Goal: Information Seeking & Learning: Learn about a topic

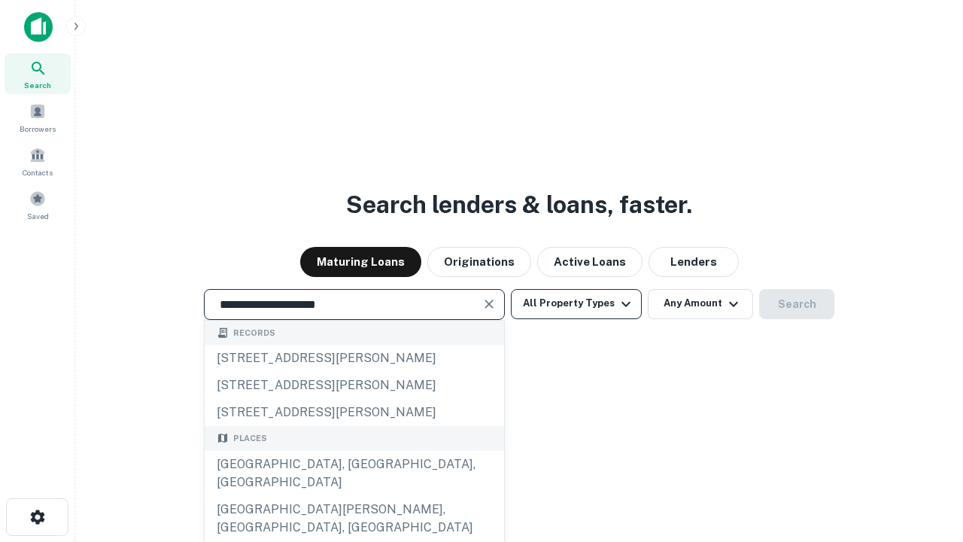
click at [354, 496] on div "[GEOGRAPHIC_DATA], [GEOGRAPHIC_DATA], [GEOGRAPHIC_DATA]" at bounding box center [355, 473] width 300 height 45
click at [577, 303] on button "All Property Types" at bounding box center [576, 304] width 131 height 30
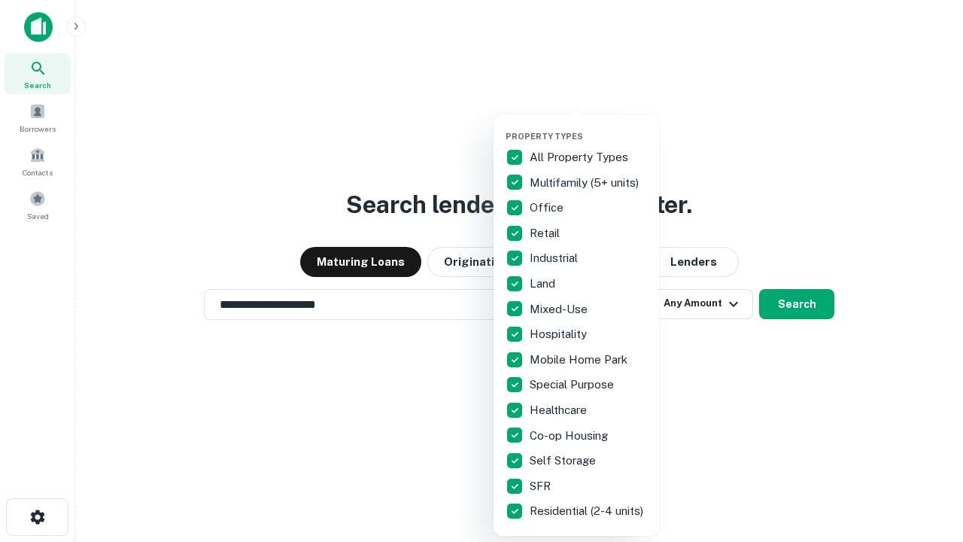
type input "**********"
click at [589, 126] on button "button" at bounding box center [589, 126] width 166 height 1
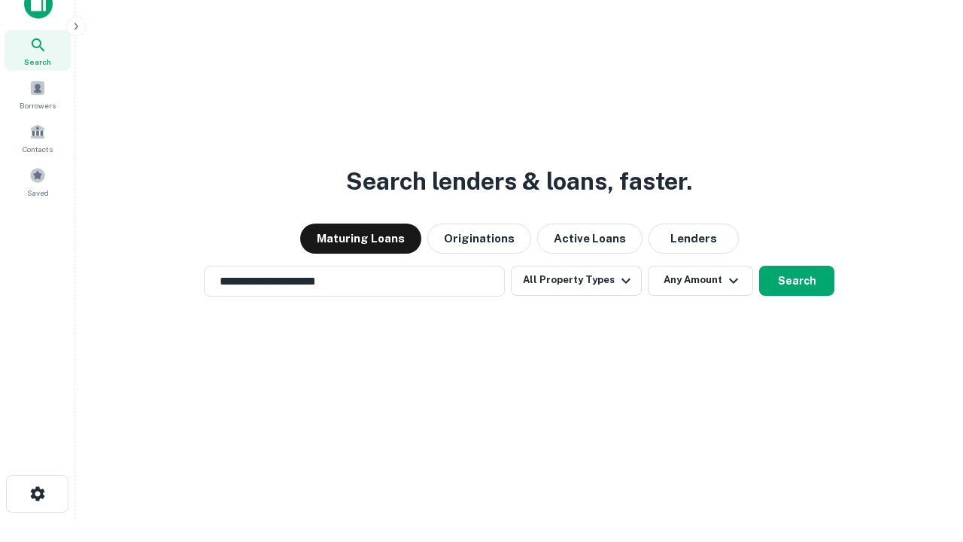
scroll to position [9, 181]
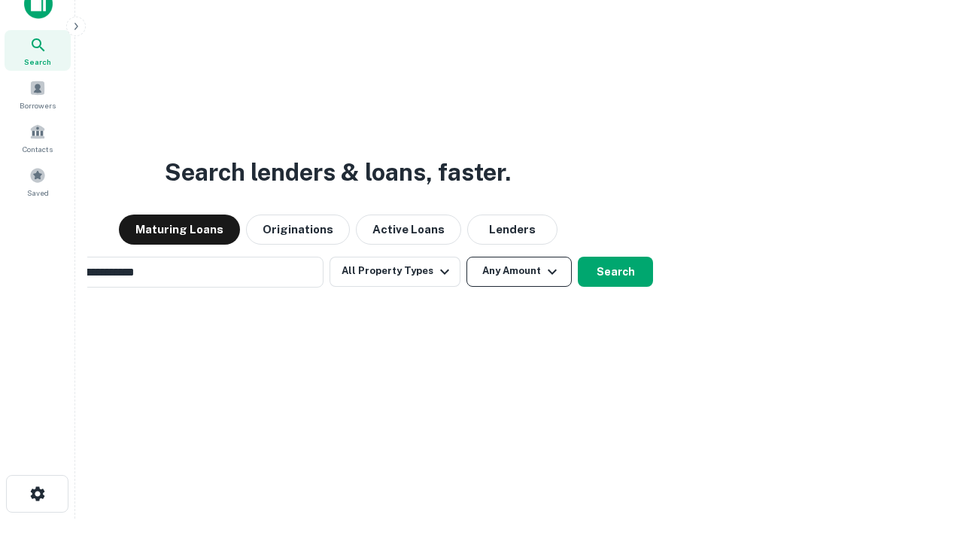
click at [467, 257] on button "Any Amount" at bounding box center [519, 272] width 105 height 30
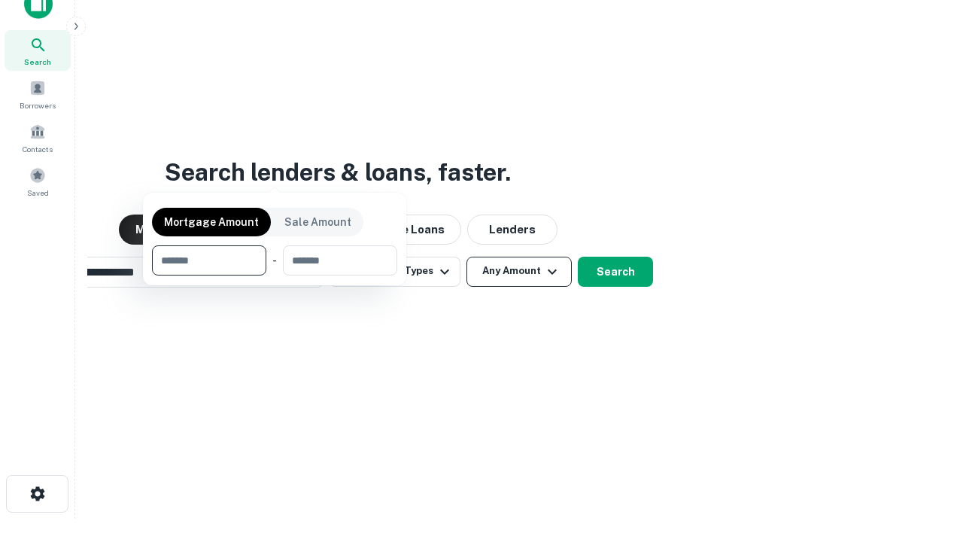
scroll to position [108, 426]
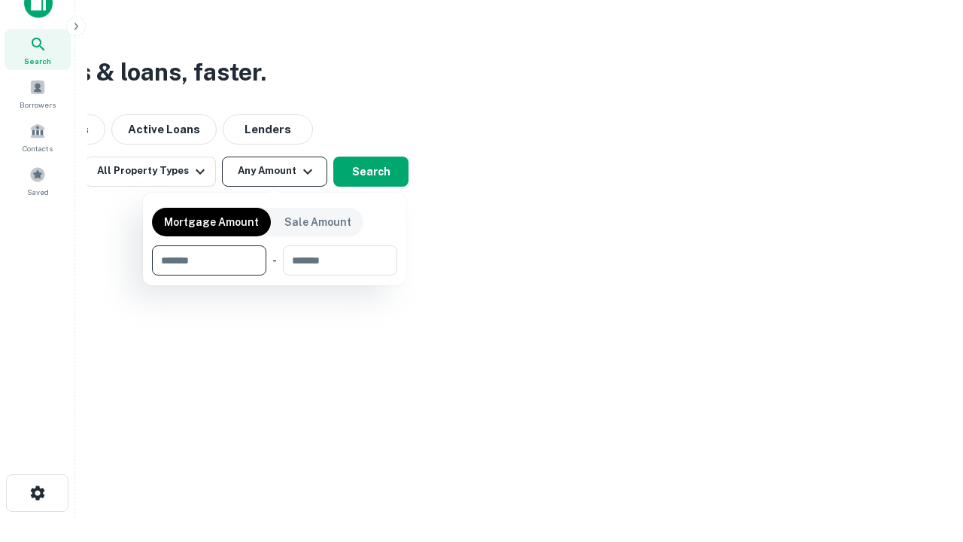
type input "*******"
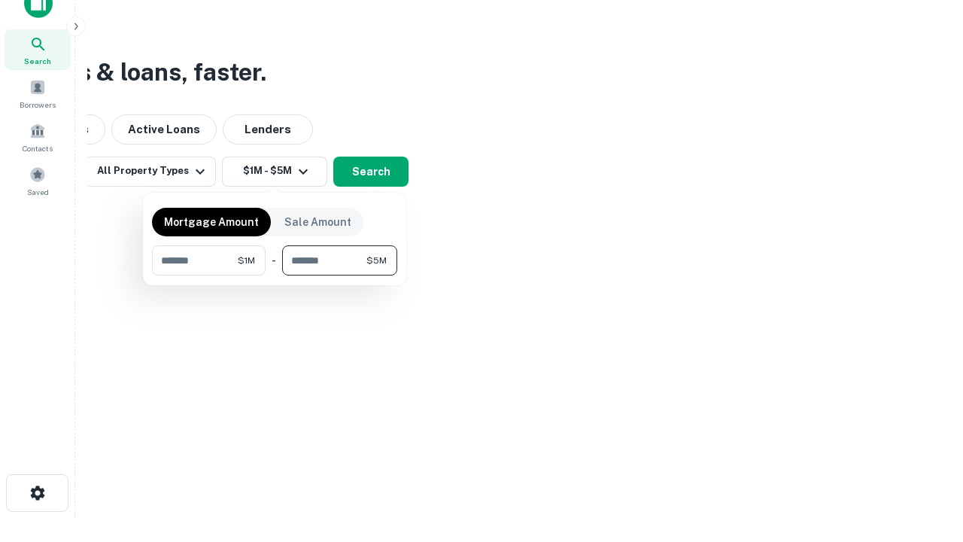
type input "*******"
click at [275, 275] on button "button" at bounding box center [274, 275] width 245 height 1
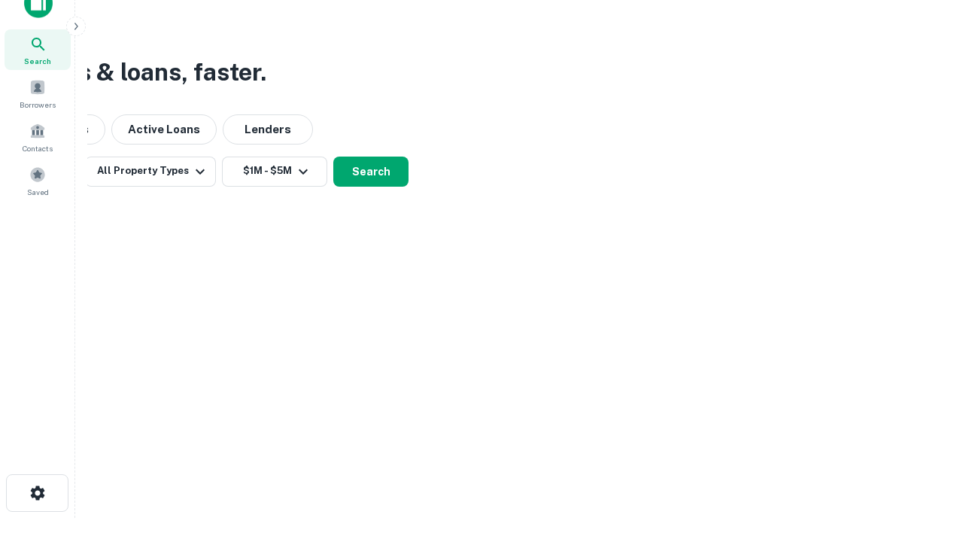
scroll to position [23, 0]
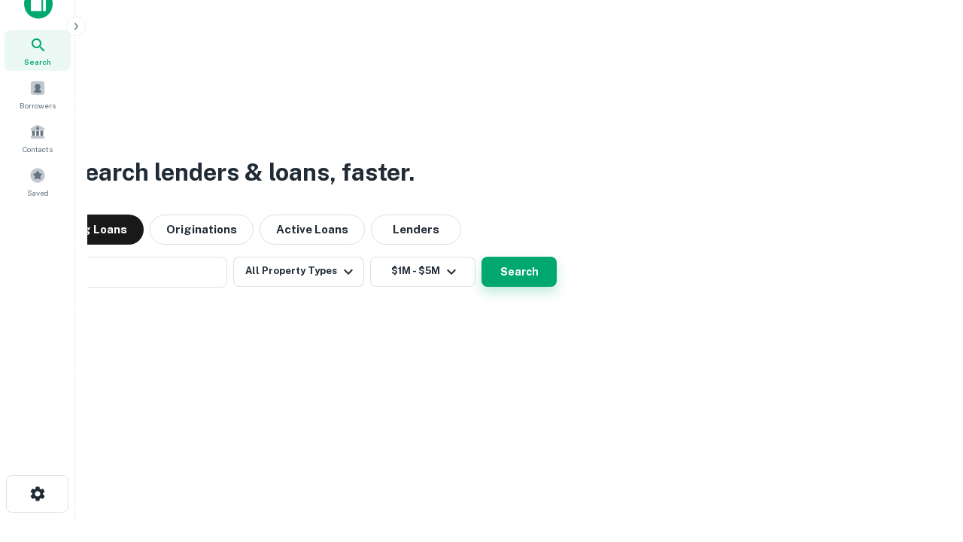
click at [482, 257] on button "Search" at bounding box center [519, 272] width 75 height 30
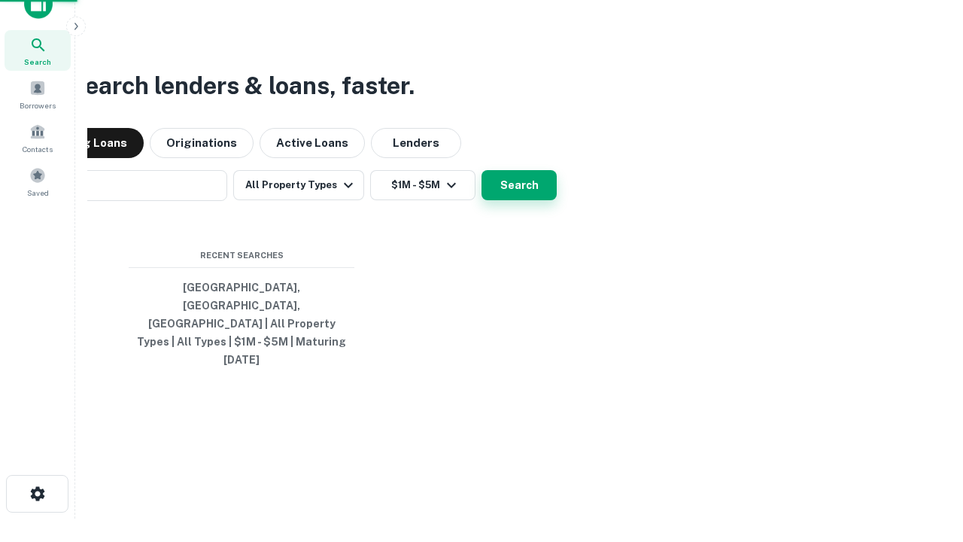
scroll to position [24, 0]
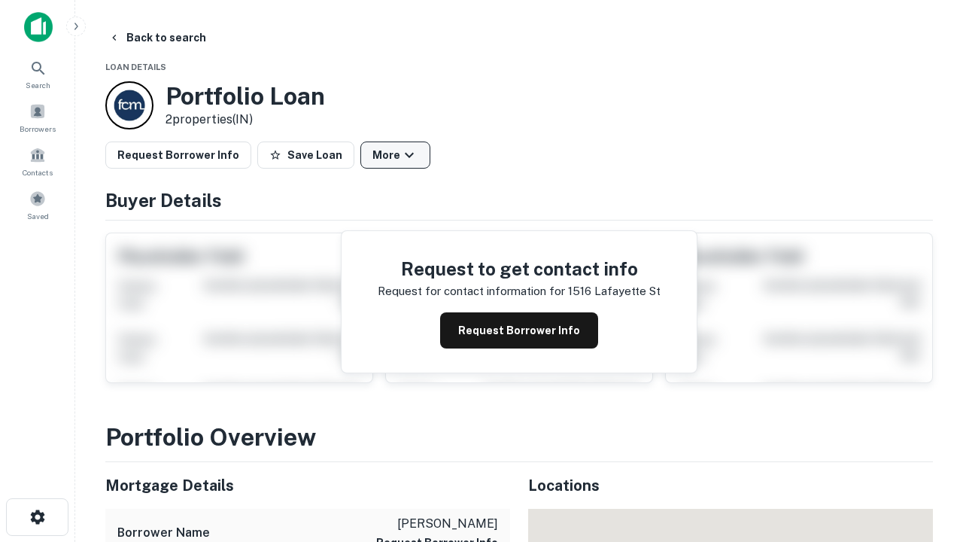
click at [395, 155] on button "More" at bounding box center [396, 155] width 70 height 27
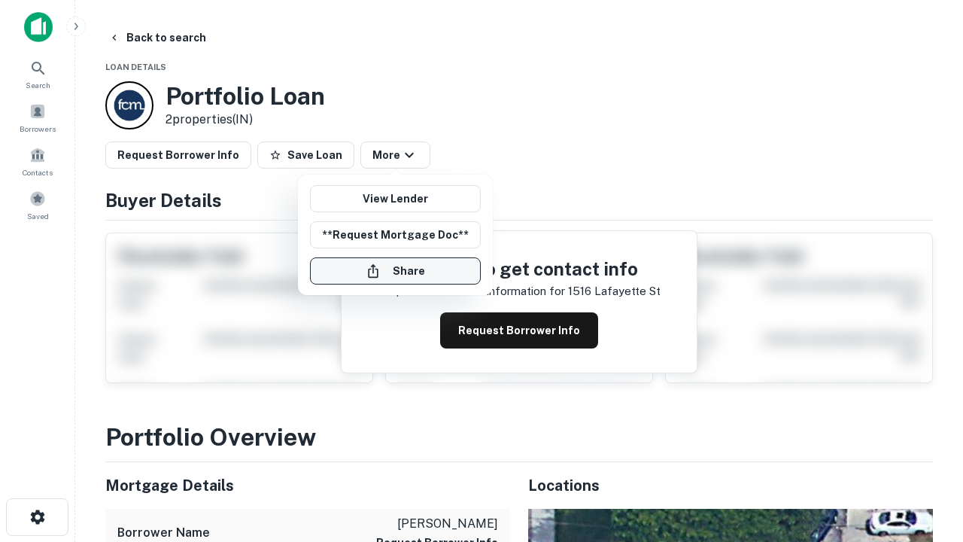
click at [395, 271] on button "Share" at bounding box center [395, 270] width 171 height 27
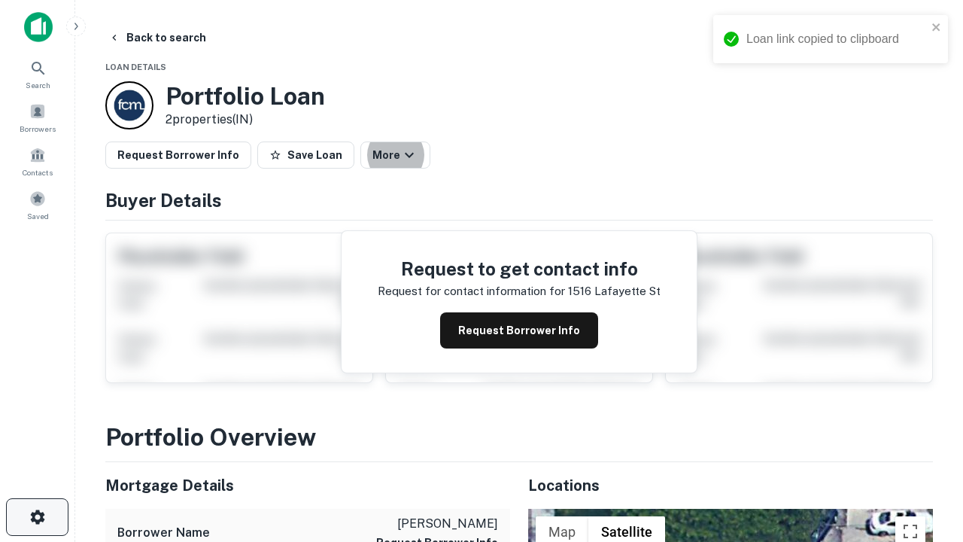
click at [37, 517] on icon "button" at bounding box center [38, 517] width 18 height 18
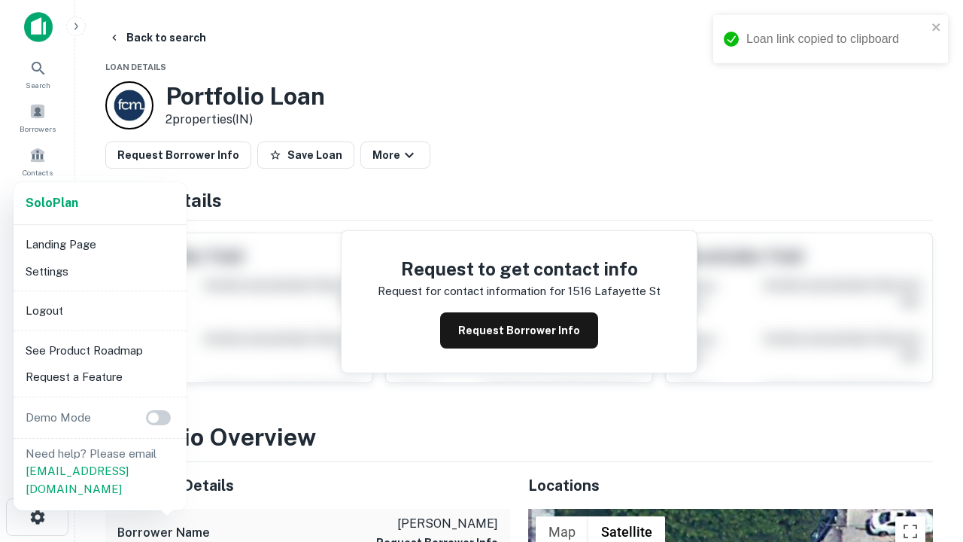
click at [99, 310] on li "Logout" at bounding box center [100, 310] width 161 height 27
